Goal: Transaction & Acquisition: Purchase product/service

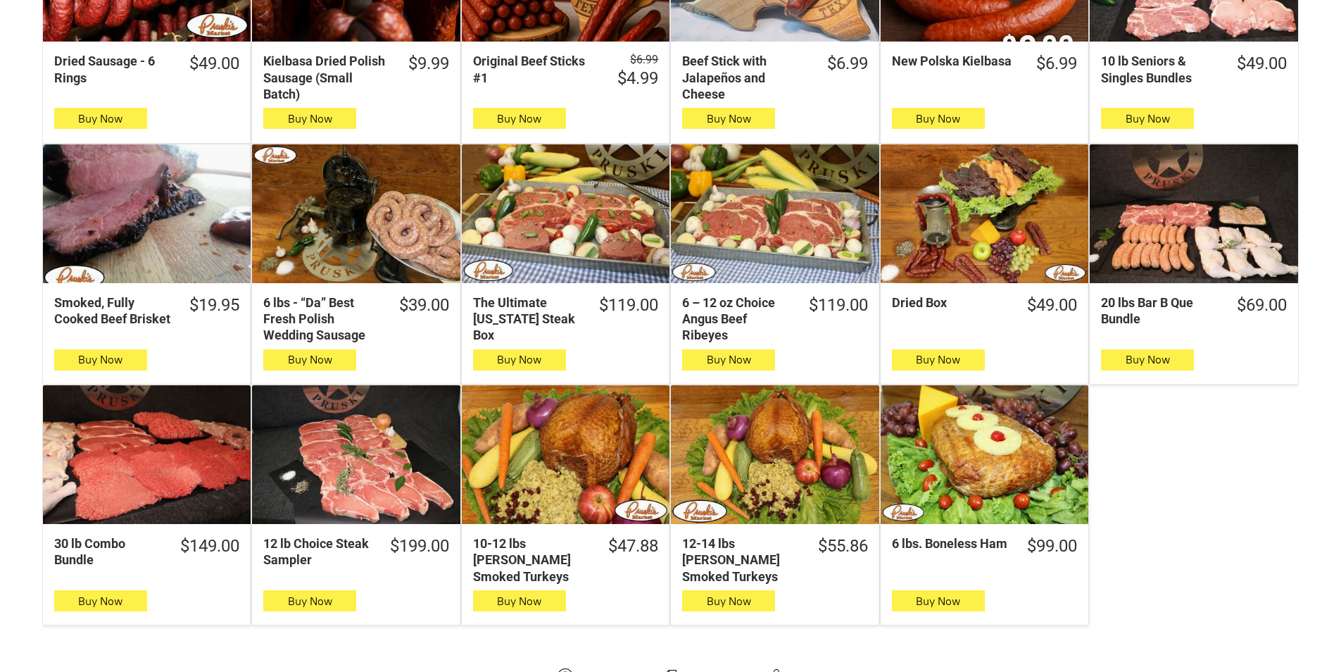
scroll to position [634, 0]
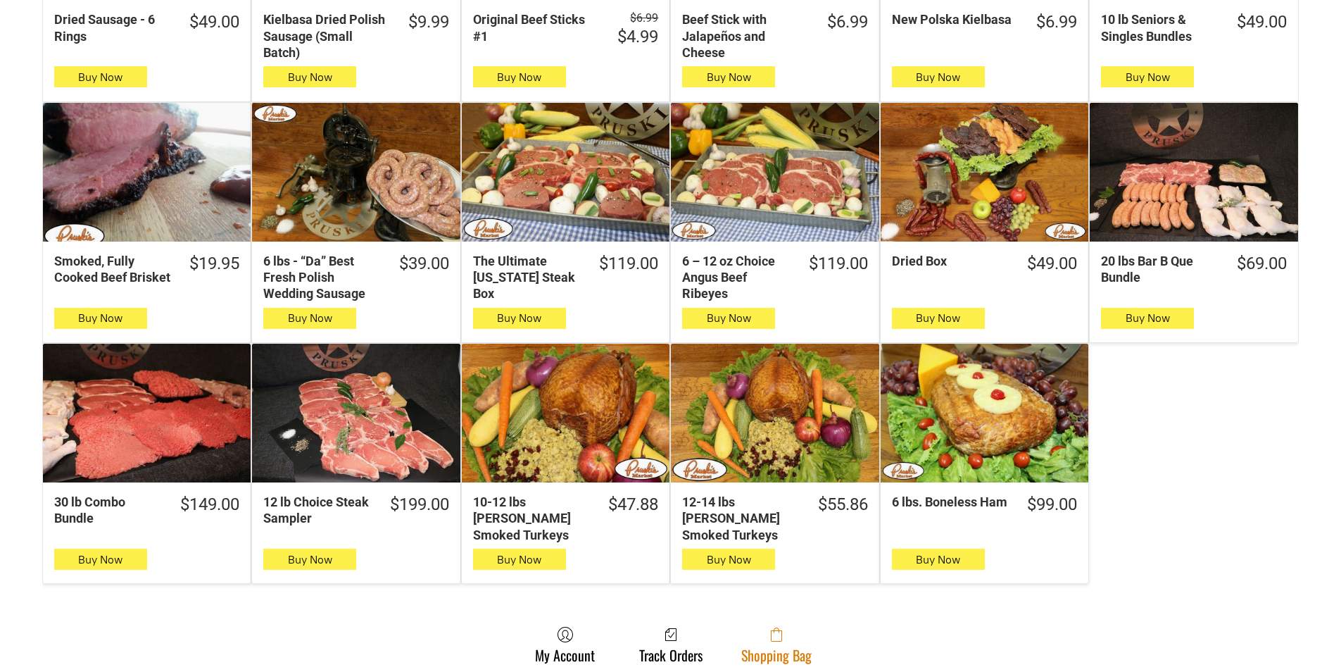
click at [803, 626] on span at bounding box center [776, 634] width 70 height 17
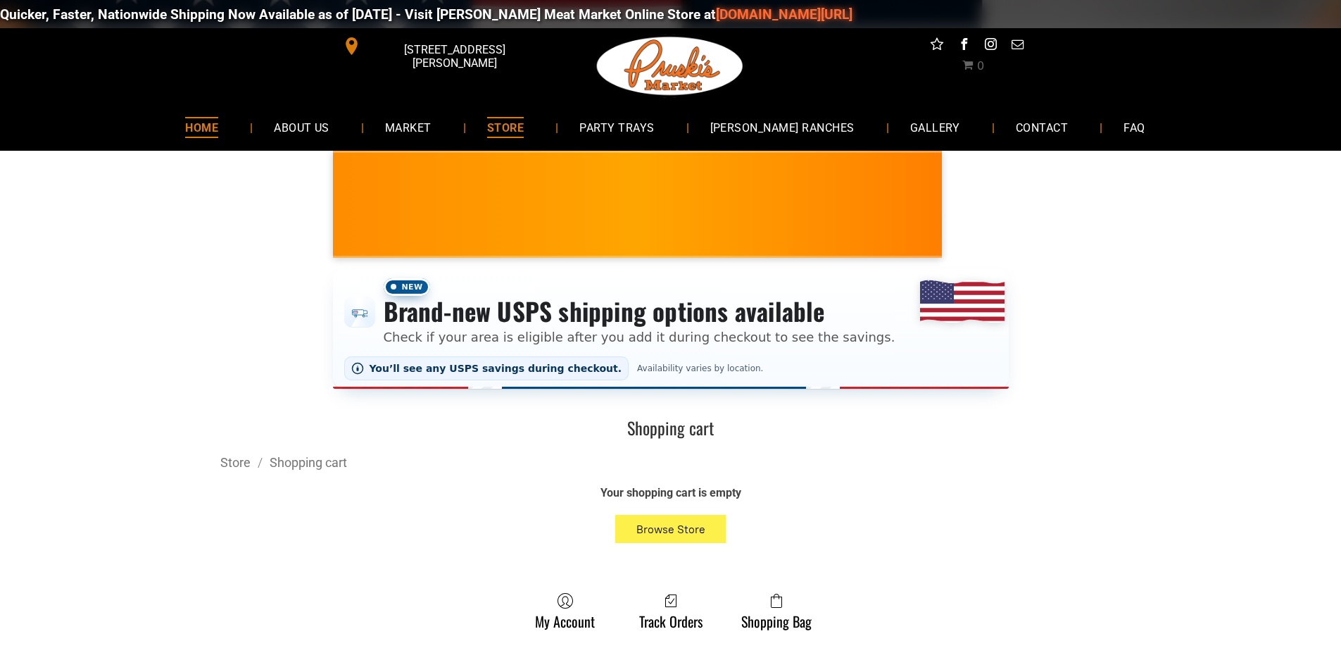
click at [218, 130] on span "HOME" at bounding box center [201, 127] width 33 height 20
